Goal: Information Seeking & Learning: Learn about a topic

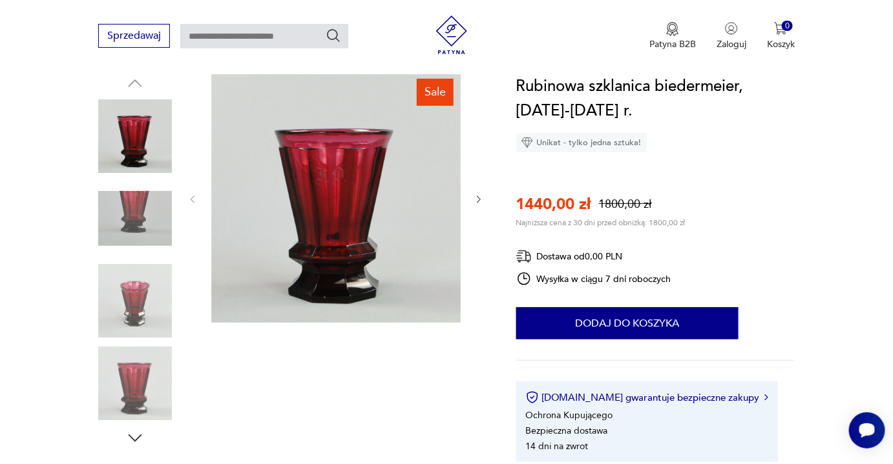
scroll to position [117, 0]
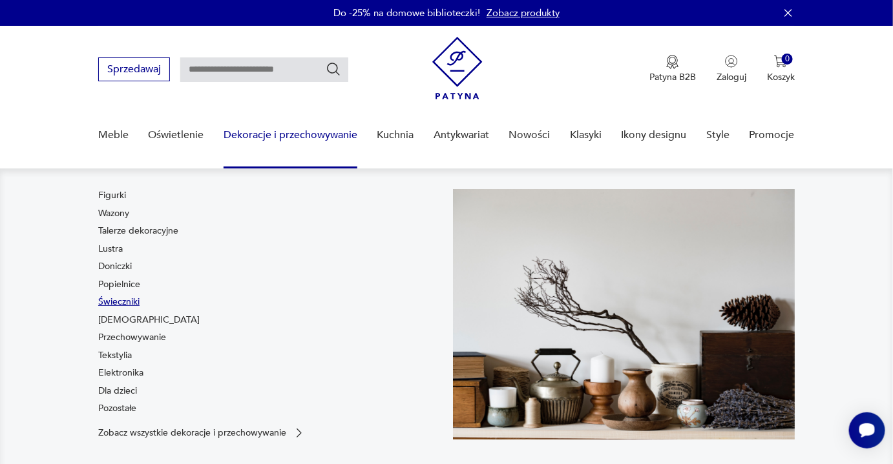
click at [124, 301] on link "Świeczniki" at bounding box center [118, 302] width 41 height 13
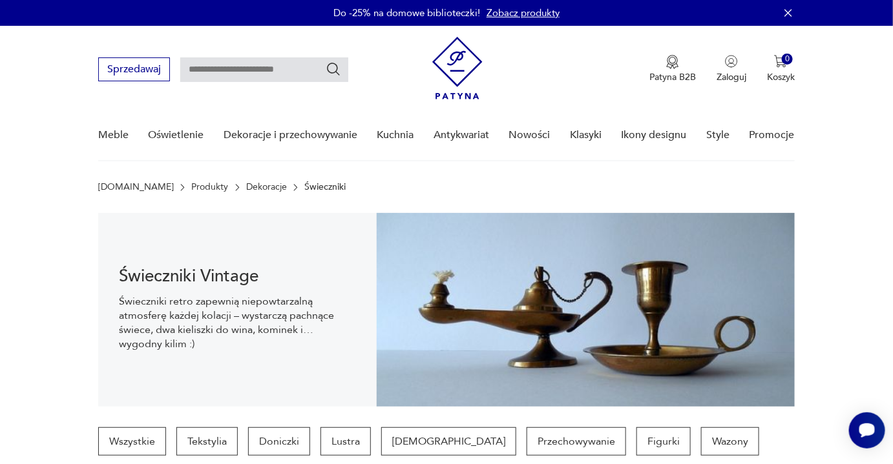
click at [192, 185] on link "Produkty" at bounding box center [210, 187] width 37 height 10
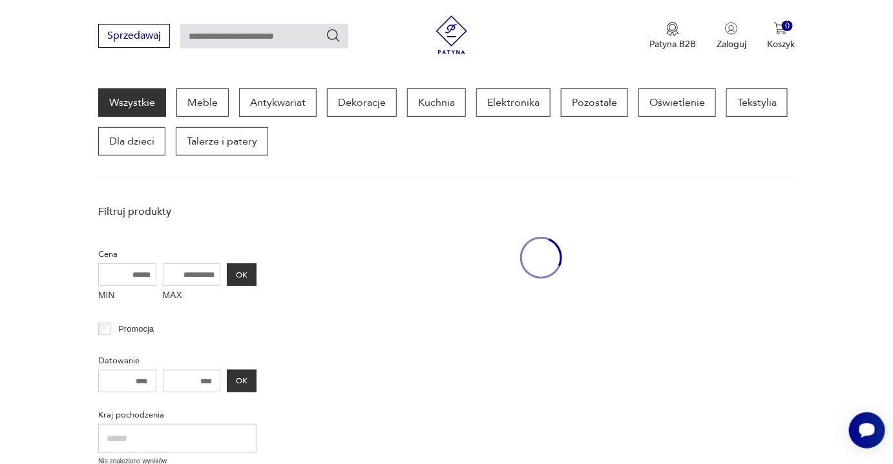
scroll to position [166, 0]
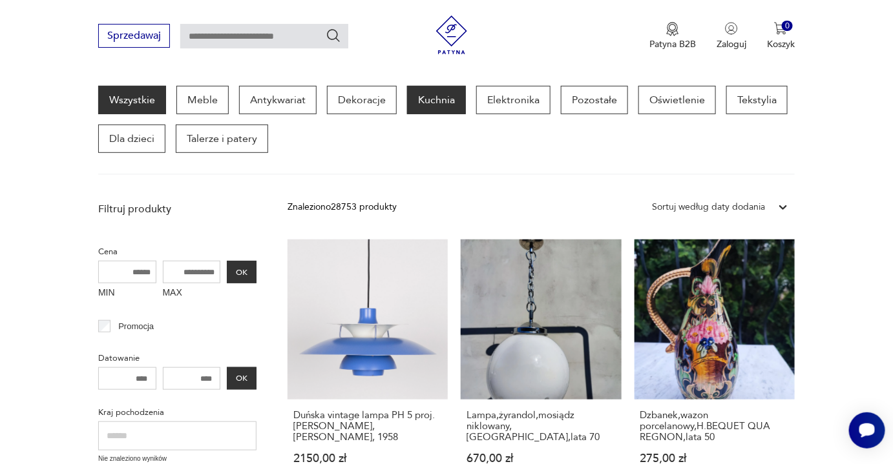
click at [437, 92] on p "Kuchnia" at bounding box center [436, 100] width 59 height 28
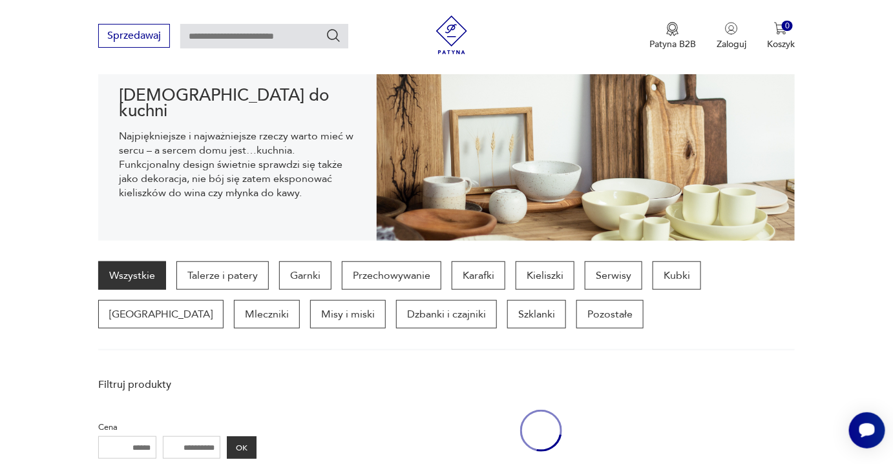
scroll to position [127, 0]
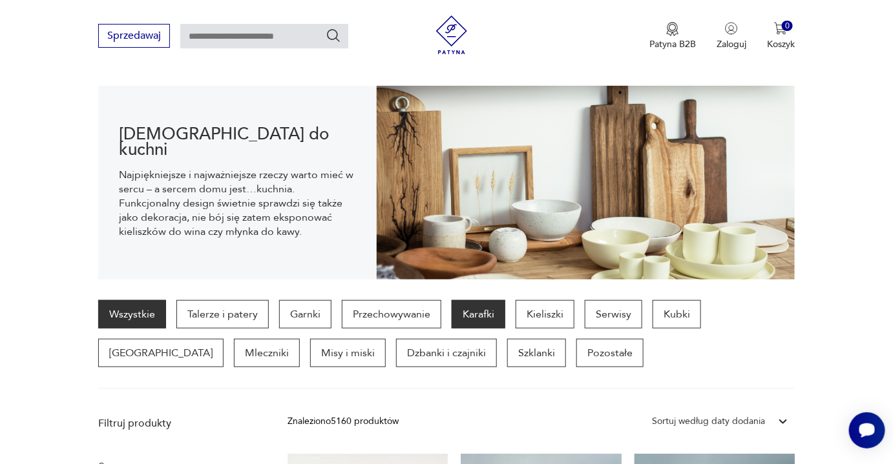
click at [483, 312] on p "Karafki" at bounding box center [478, 314] width 54 height 28
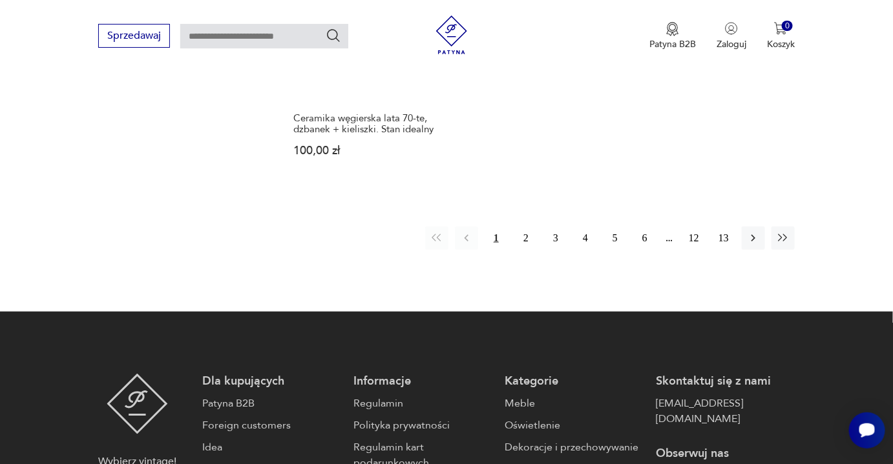
scroll to position [1985, 0]
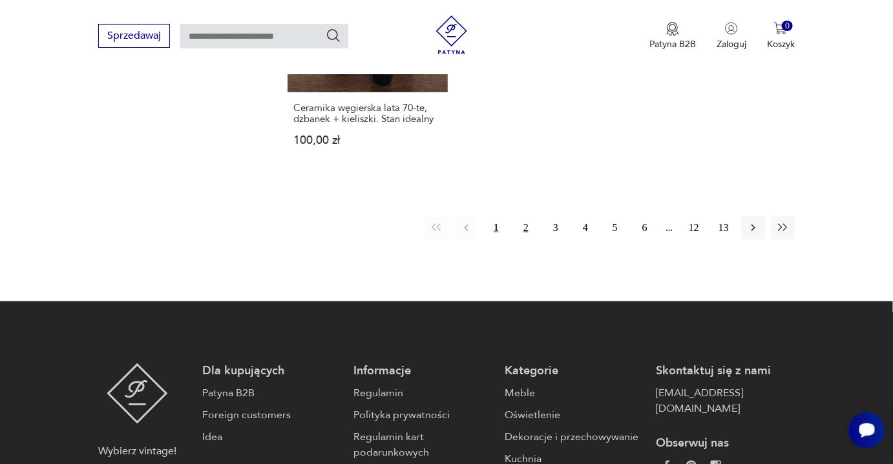
click at [524, 216] on button "2" at bounding box center [525, 227] width 23 height 23
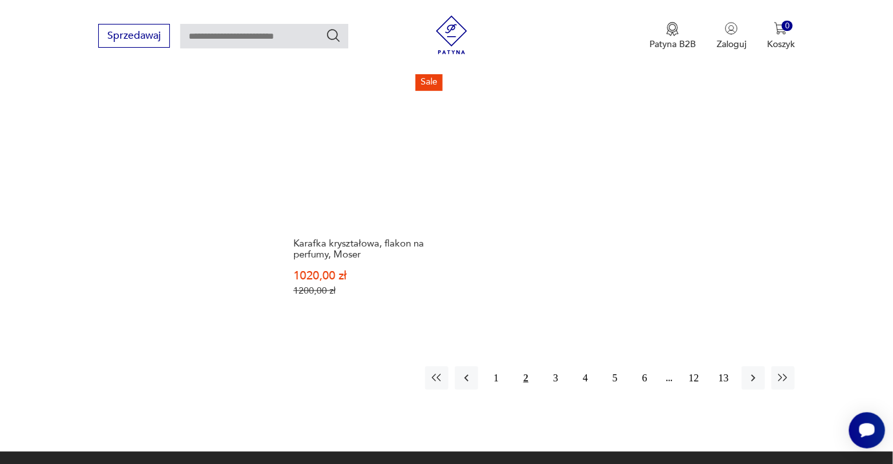
scroll to position [1927, 0]
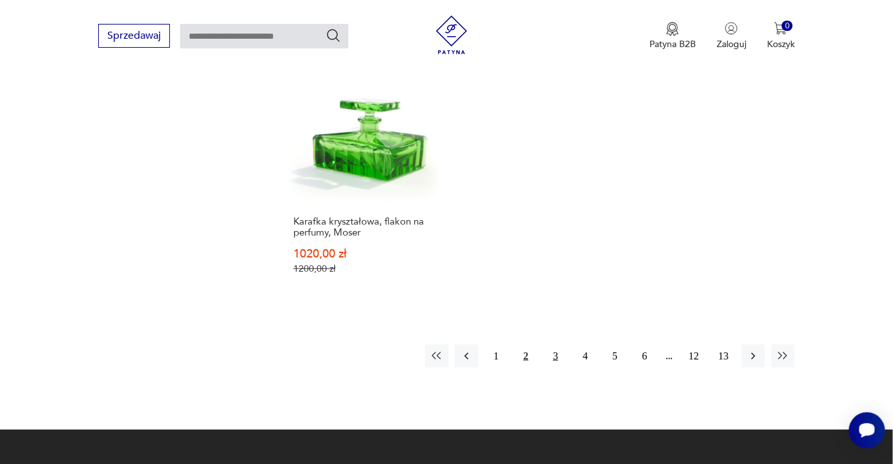
click at [556, 345] on button "3" at bounding box center [555, 356] width 23 height 23
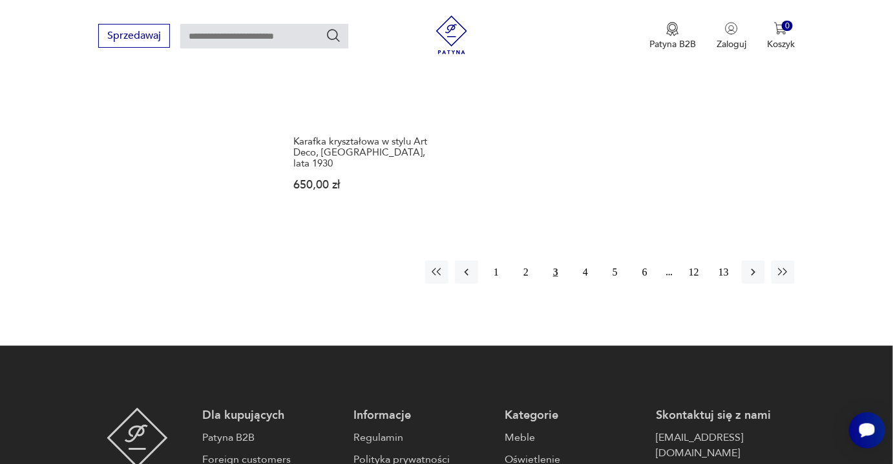
scroll to position [1985, 0]
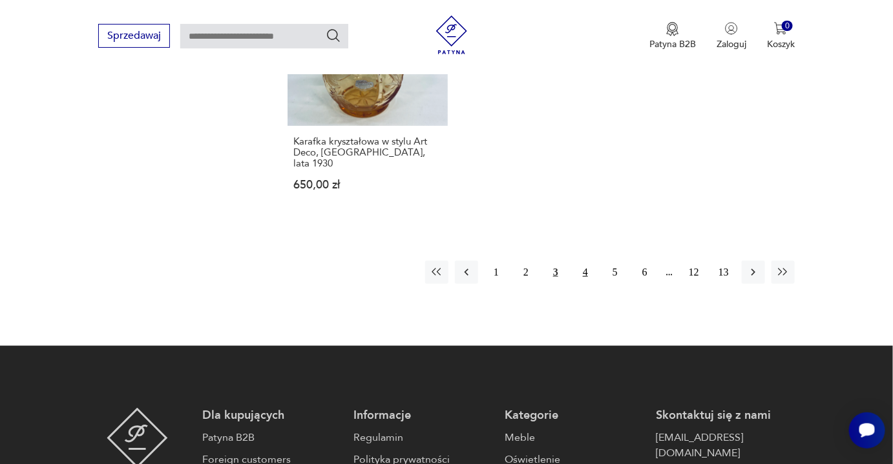
click at [585, 261] on button "4" at bounding box center [585, 272] width 23 height 23
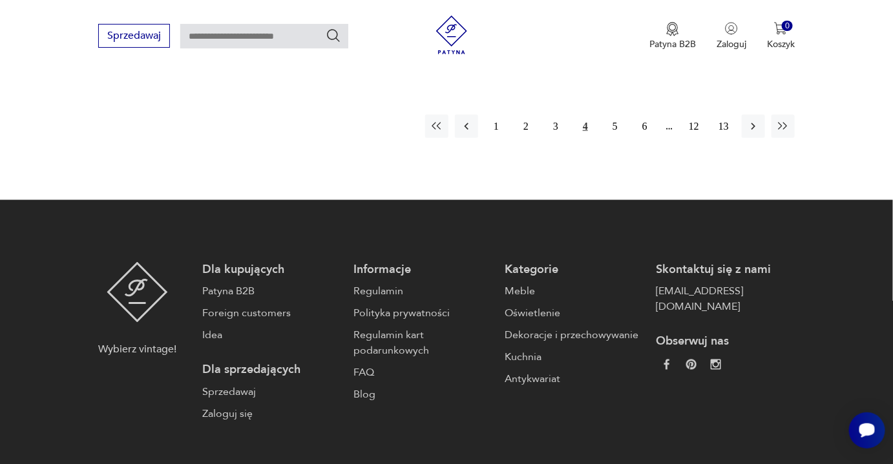
scroll to position [2162, 0]
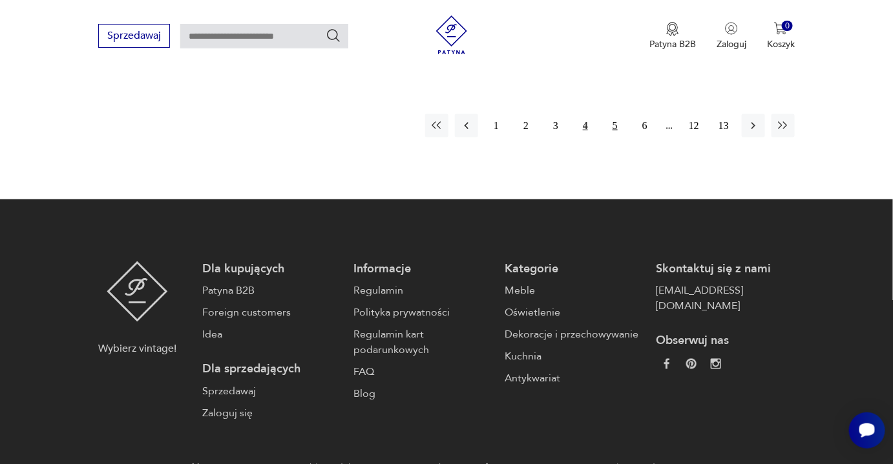
click at [617, 114] on button "5" at bounding box center [614, 125] width 23 height 23
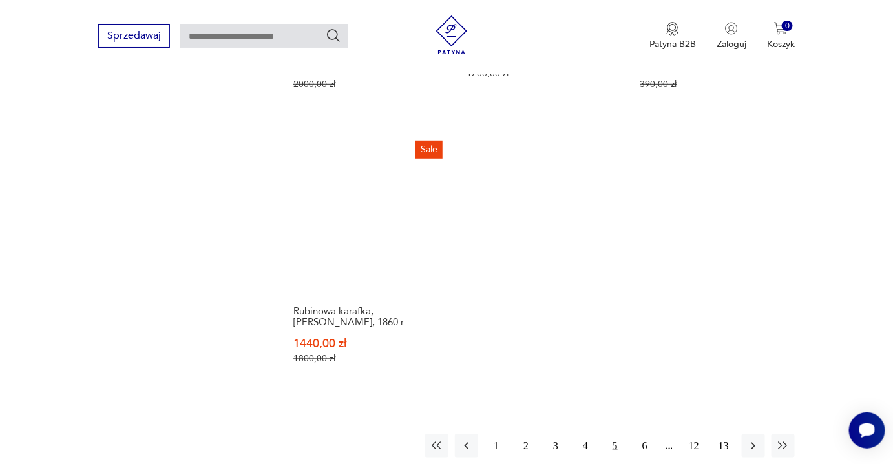
scroll to position [1868, 0]
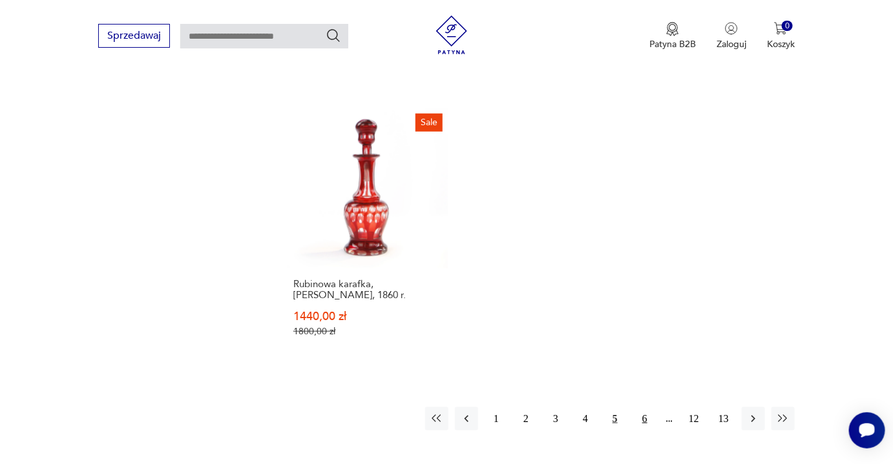
drag, startPoint x: 646, startPoint y: 393, endPoint x: 642, endPoint y: 387, distance: 7.5
click at [646, 408] on button "6" at bounding box center [644, 419] width 23 height 23
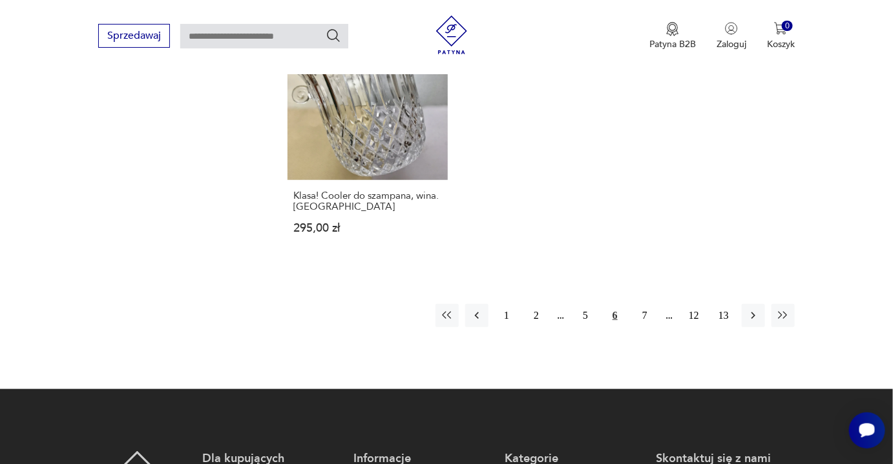
scroll to position [1927, 0]
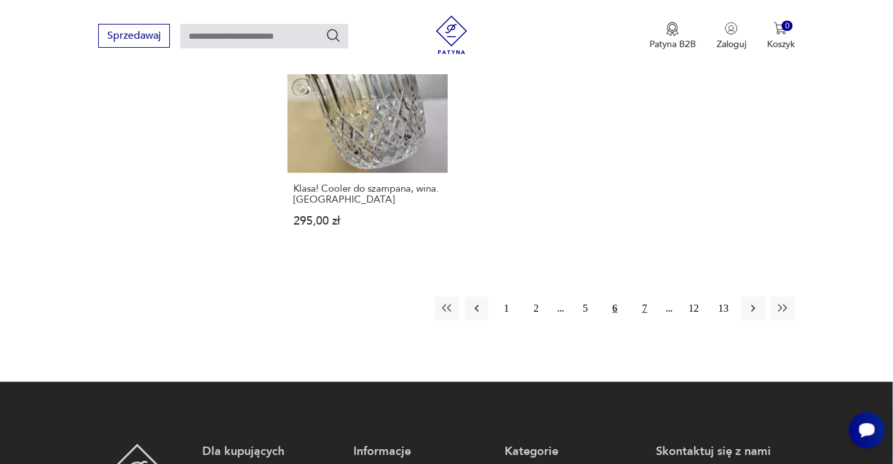
click at [646, 305] on button "7" at bounding box center [644, 308] width 23 height 23
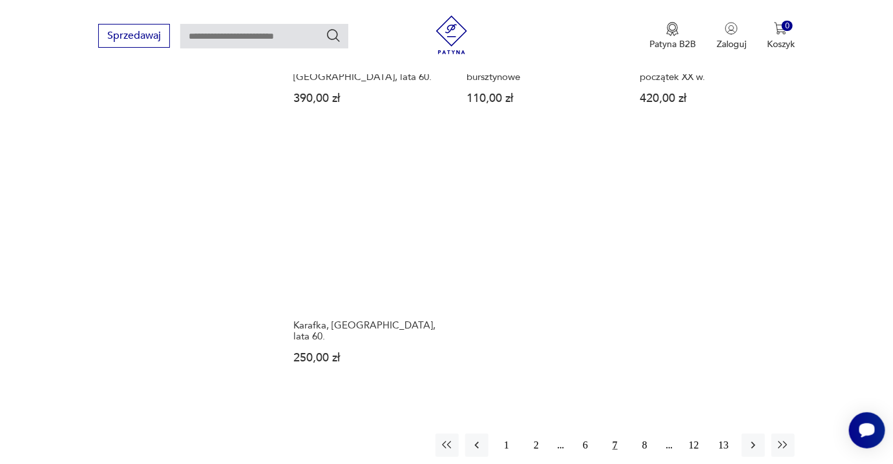
scroll to position [1751, 0]
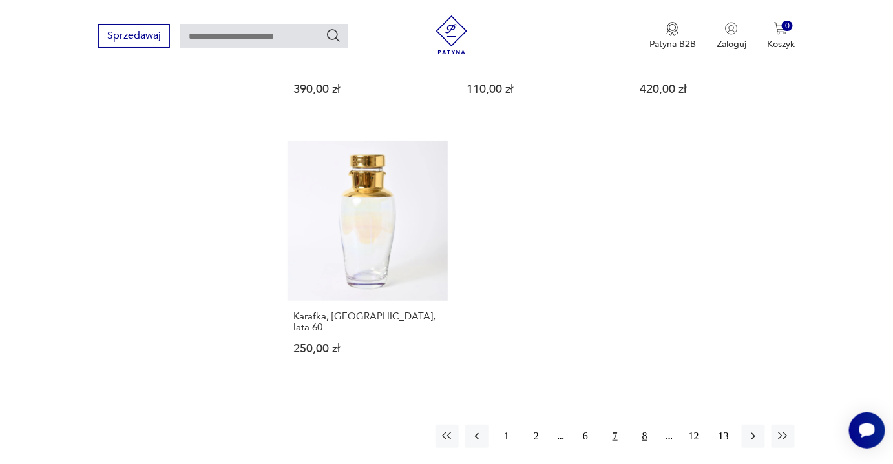
click at [647, 425] on button "8" at bounding box center [644, 436] width 23 height 23
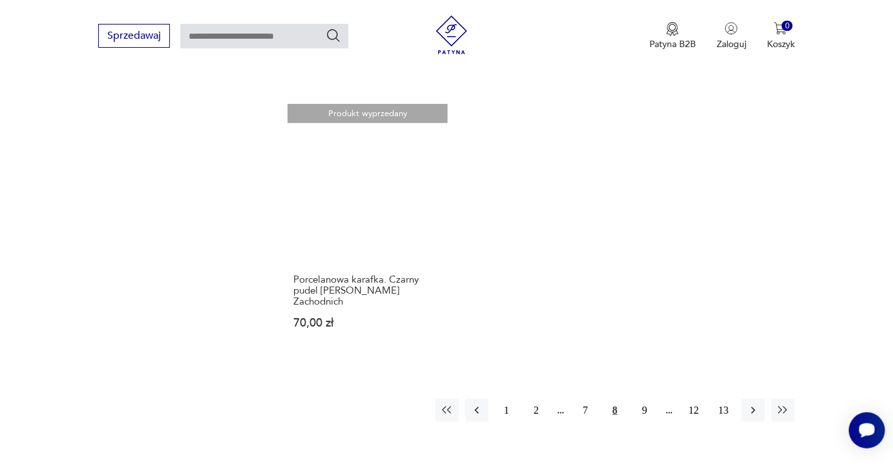
scroll to position [1868, 0]
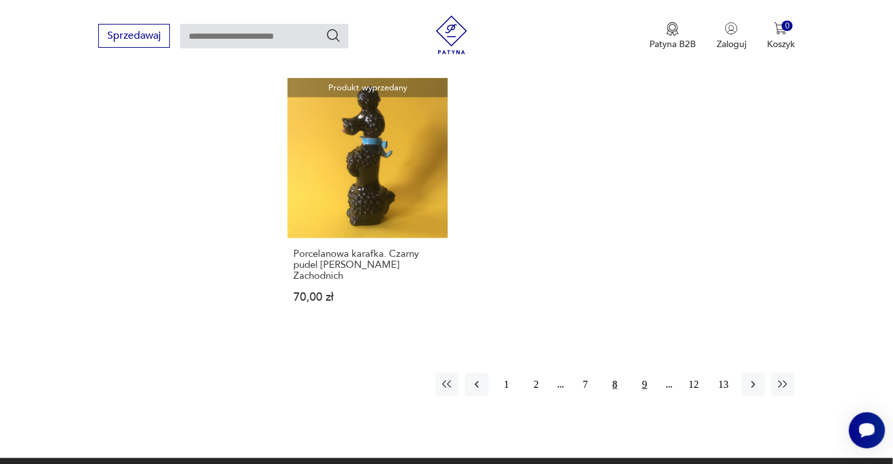
click at [645, 373] on button "9" at bounding box center [644, 384] width 23 height 23
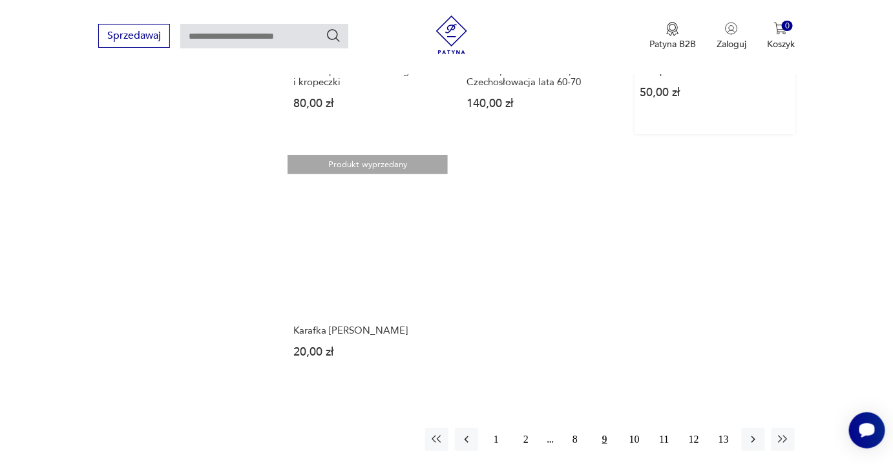
scroll to position [1751, 0]
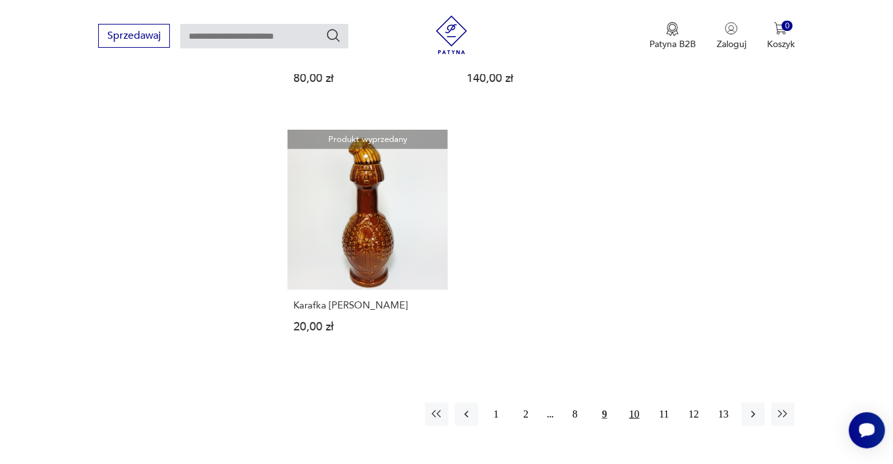
click at [637, 414] on button "10" at bounding box center [634, 414] width 23 height 23
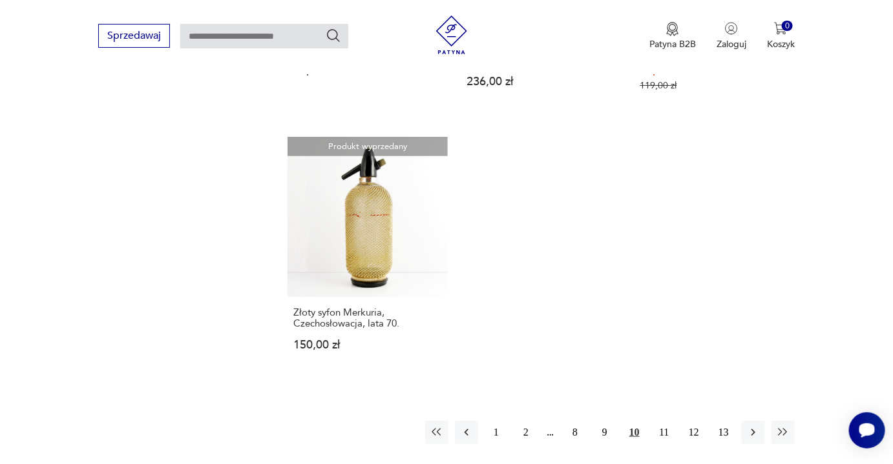
scroll to position [1810, 0]
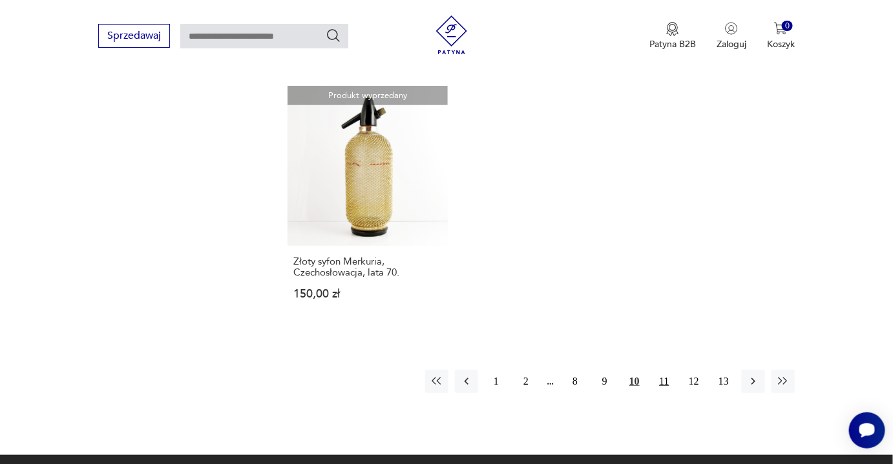
click at [664, 377] on button "11" at bounding box center [663, 381] width 23 height 23
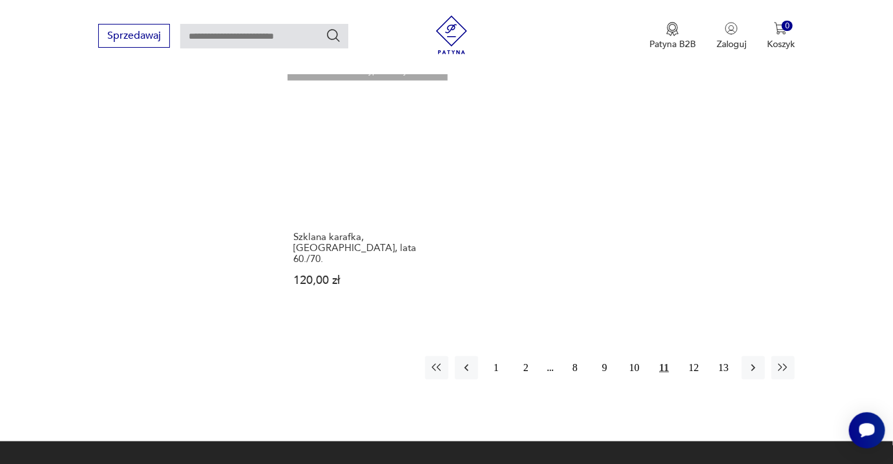
scroll to position [1868, 0]
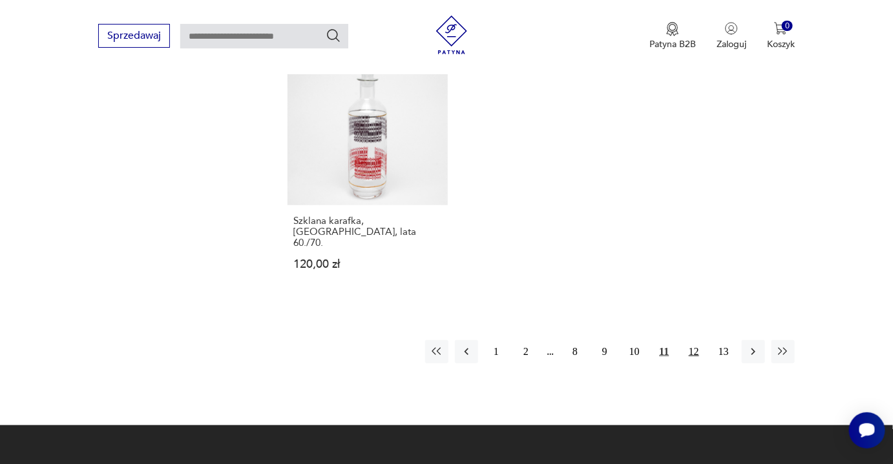
click at [698, 340] on button "12" at bounding box center [693, 351] width 23 height 23
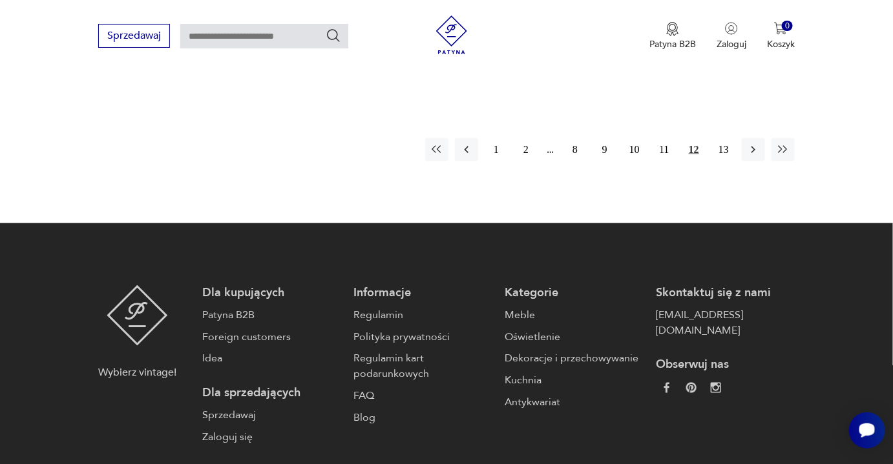
scroll to position [1868, 0]
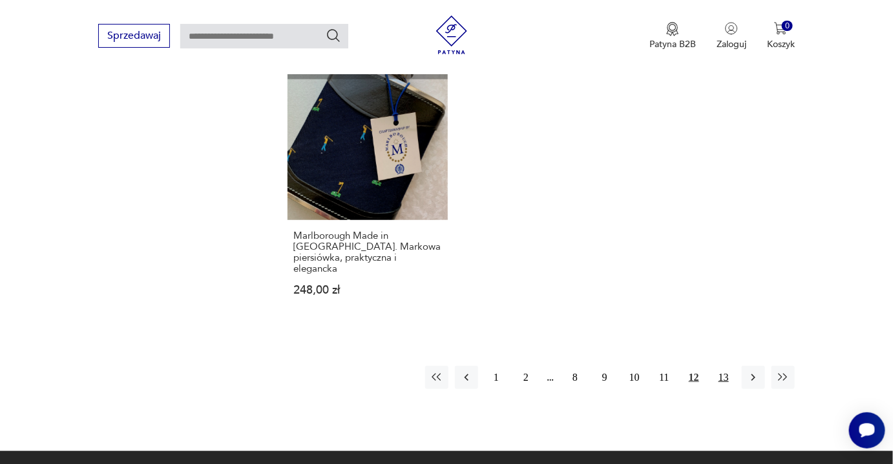
click at [718, 366] on button "13" at bounding box center [723, 377] width 23 height 23
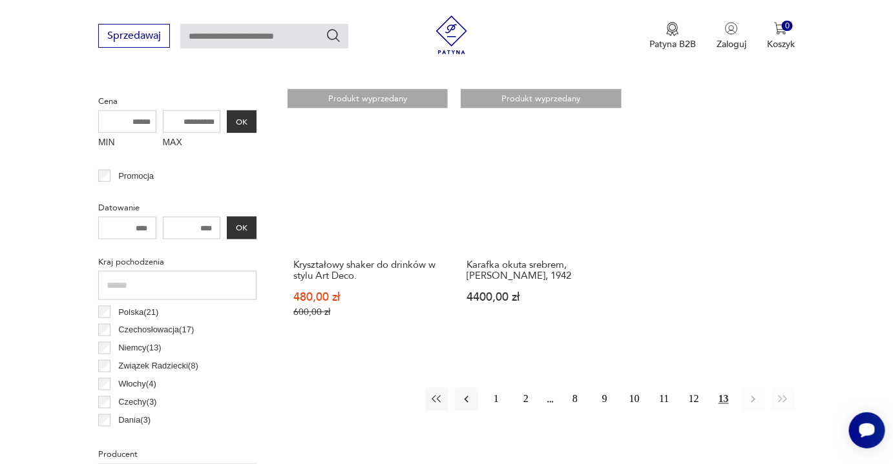
scroll to position [400, 0]
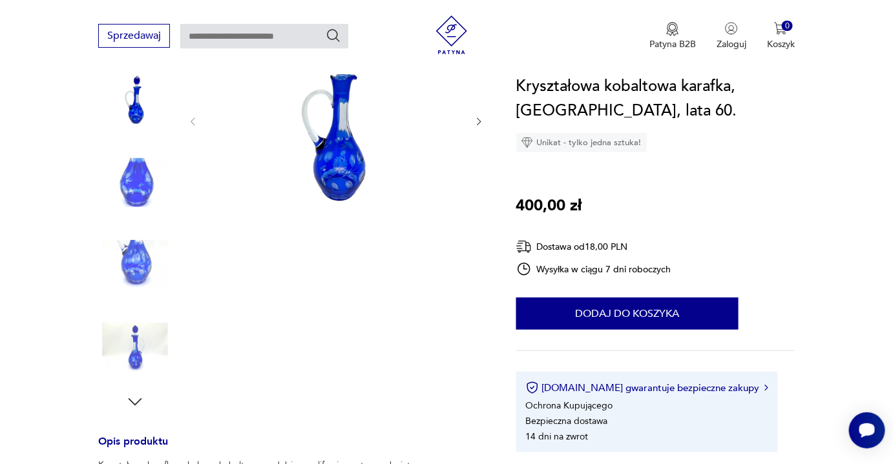
scroll to position [234, 0]
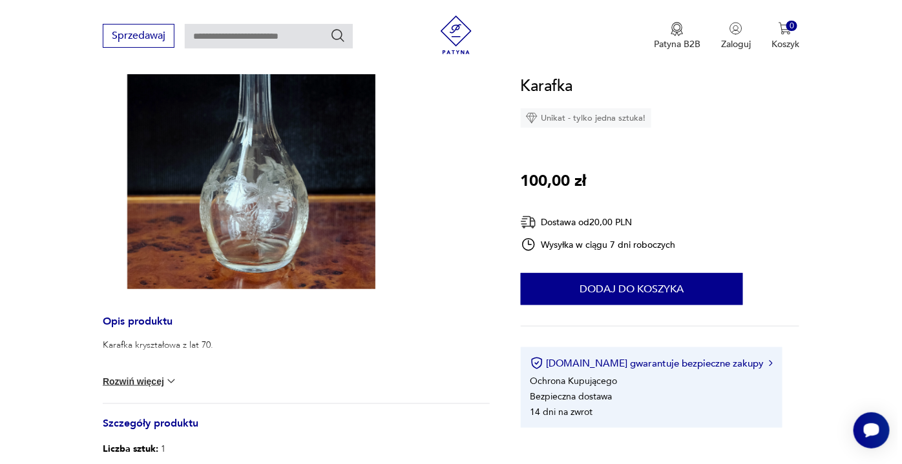
scroll to position [293, 0]
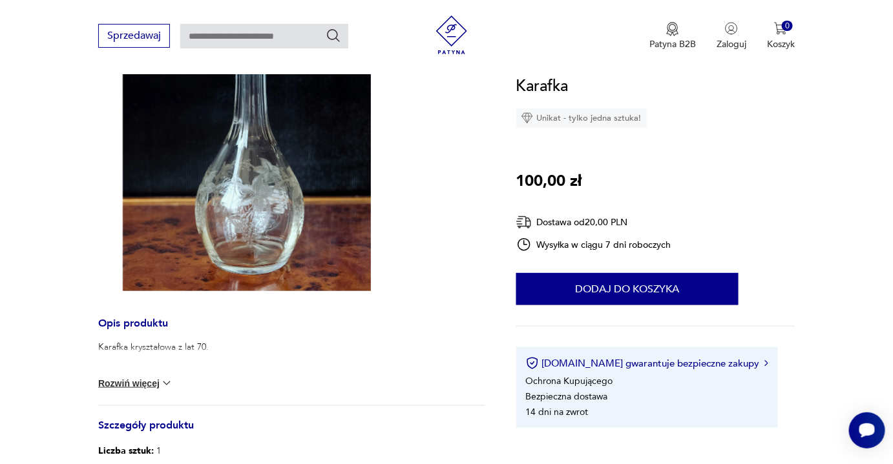
click at [253, 196] on img at bounding box center [246, 105] width 297 height 371
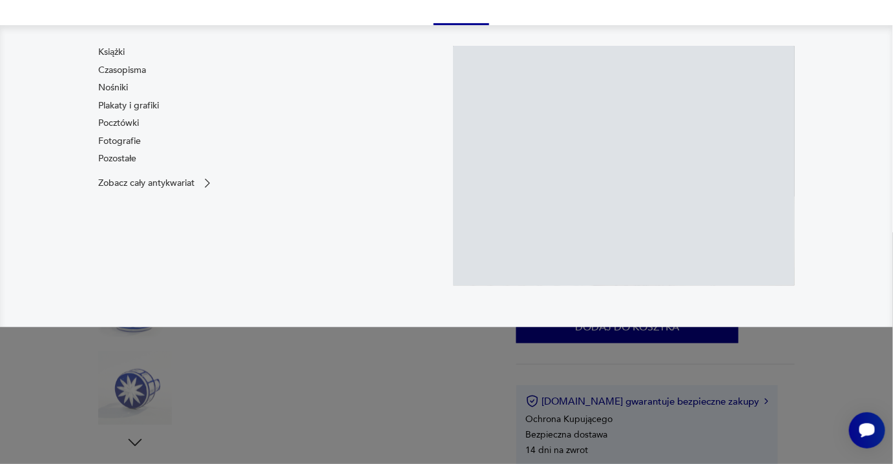
scroll to position [256, 0]
